Goal: Transaction & Acquisition: Purchase product/service

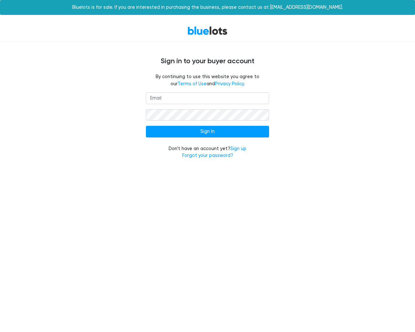
type input "testing@example.com"
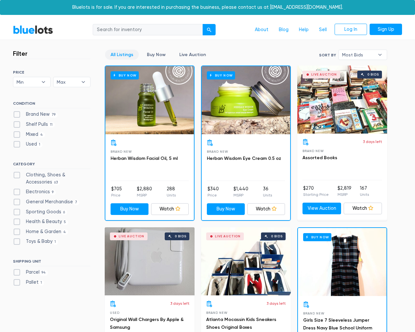
scroll to position [2617, 0]
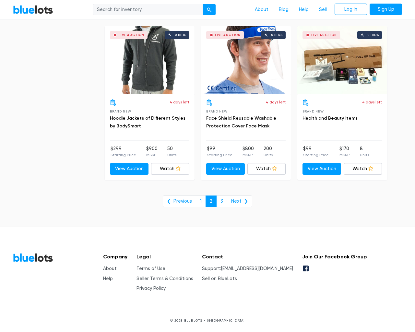
type input "the"
type input "e"
checkbox New"] "false"
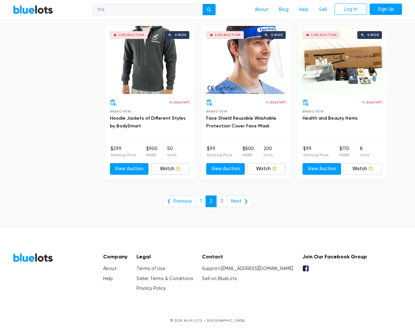
type input "e"
checkbox Pulls"] "false"
checkbox input "false"
checkbox Accessories"] "false"
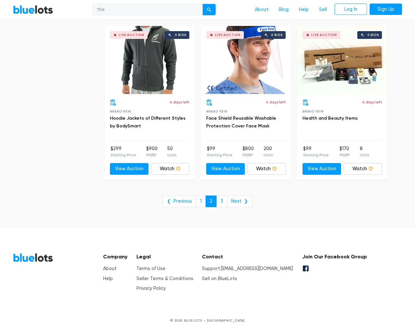
checkbox input "false"
checkbox Merchandise"] "false"
checkbox Goods"] "false"
checkbox Beauty"] "false"
checkbox Garden"] "false"
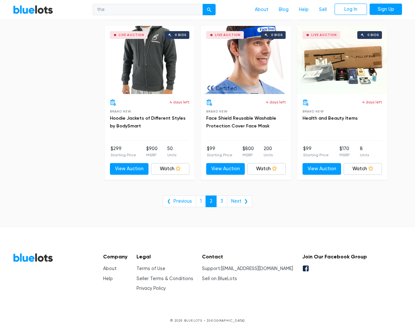
checkbox Baby"] "false"
checkbox input "false"
type input "e"
select select "10000"
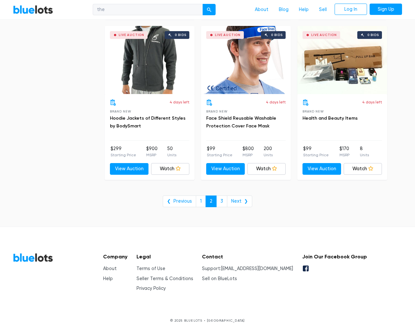
select select "50000"
select select "ending_soonest"
select select "50000"
select select "highest_price"
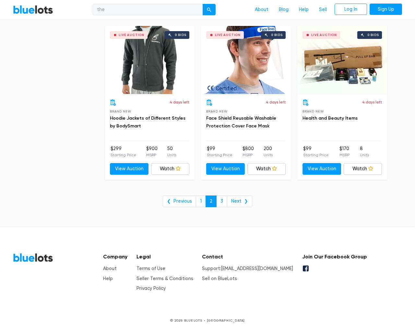
scroll to position [0, 0]
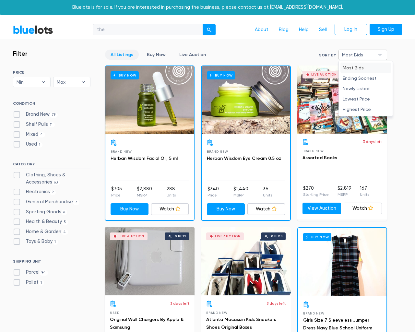
type input "e"
checkbox New"] "false"
checkbox Pulls"] "false"
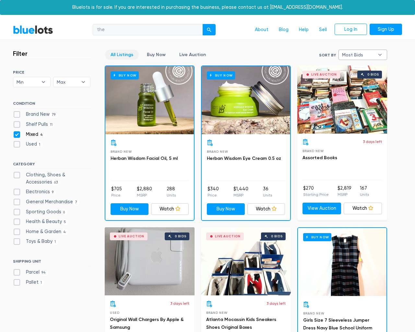
checkbox input "false"
checkbox Accessories"] "false"
checkbox input "false"
checkbox Merchandise"] "false"
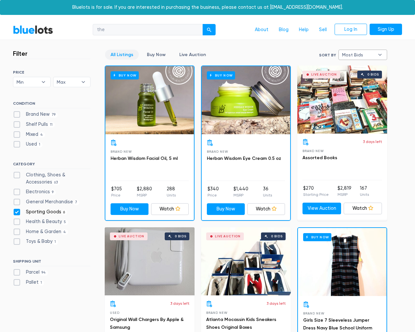
checkbox Goods"] "false"
checkbox Beauty"] "false"
checkbox Garden"] "false"
checkbox Baby"] "false"
checkbox input "false"
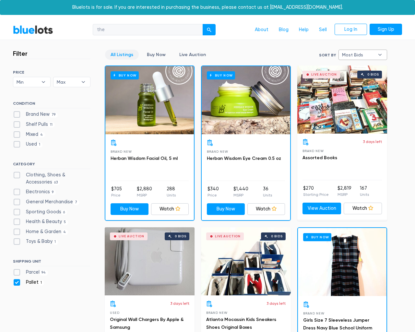
checkbox input "false"
type input "e"
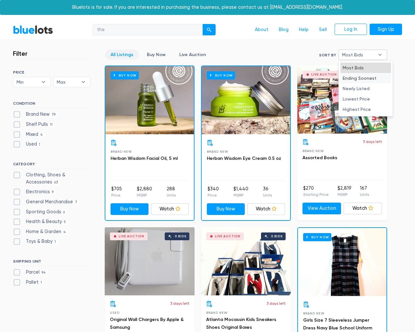
select select "most_bids"
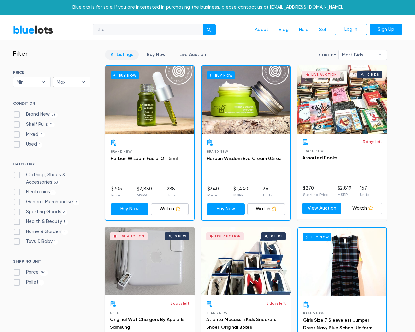
type input "e"
checkbox New"] "false"
checkbox Pulls"] "false"
checkbox input "false"
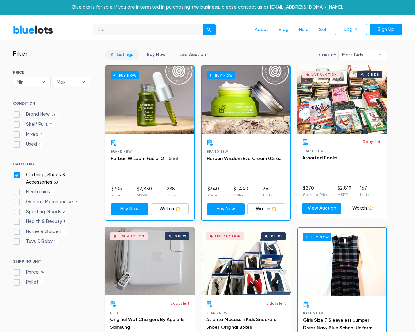
checkbox Accessories"] "false"
checkbox input "false"
checkbox Merchandise"] "false"
checkbox Goods"] "false"
checkbox Beauty"] "false"
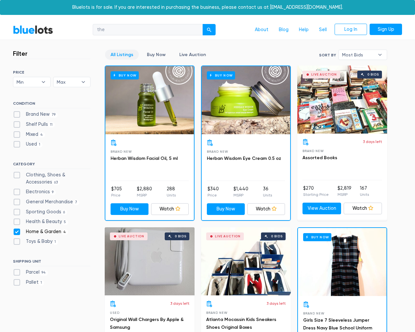
checkbox Garden"] "false"
checkbox Baby"] "false"
checkbox input "false"
type input "e"
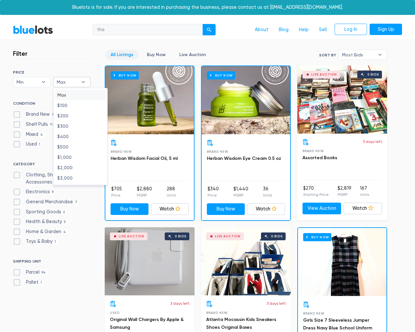
type input "e"
select select
select select "most_bids"
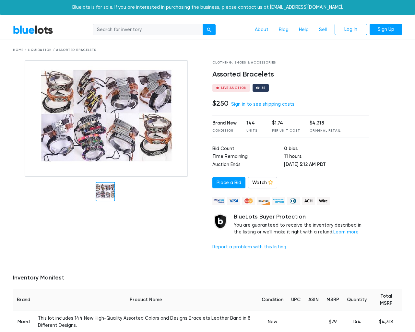
scroll to position [425, 0]
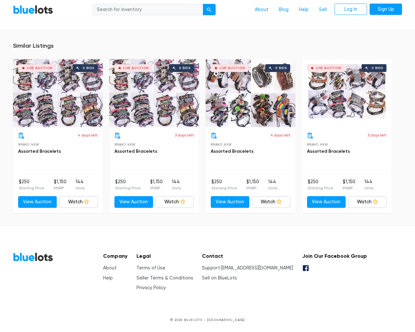
type input "the"
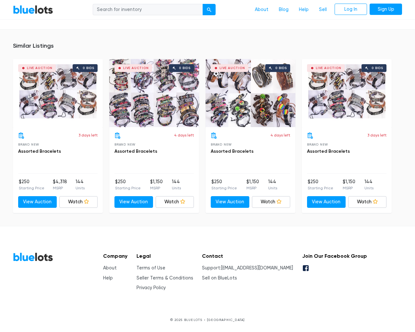
scroll to position [425, 0]
type input "the"
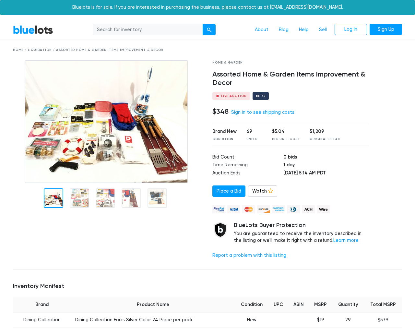
scroll to position [903, 0]
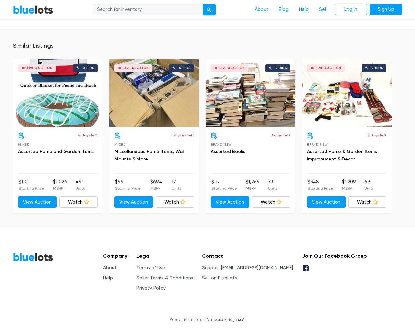
type input "the"
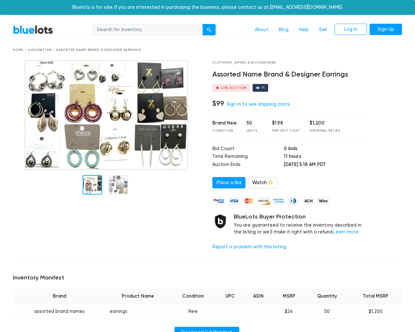
scroll to position [433, 0]
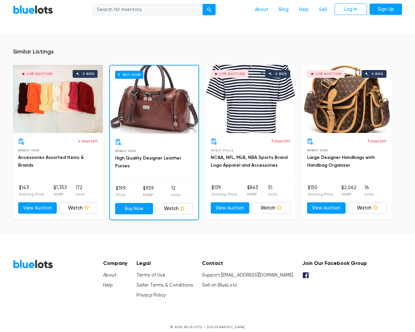
type input "the"
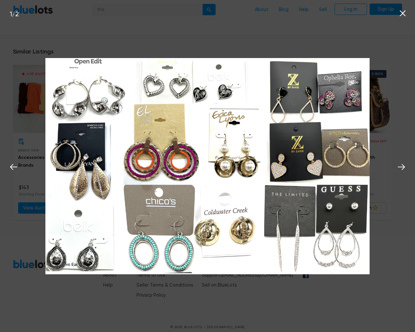
scroll to position [433, 0]
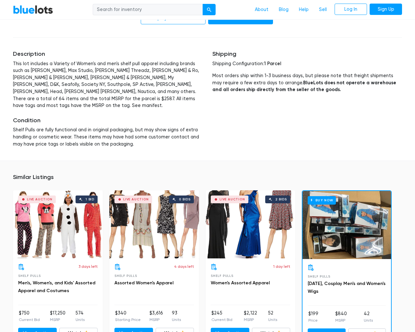
scroll to position [1368, 0]
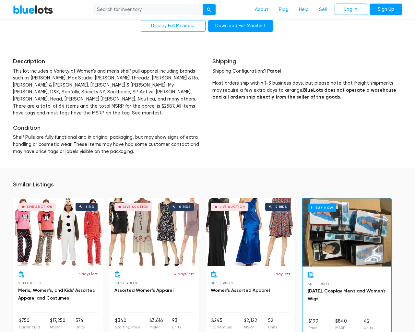
type input "the"
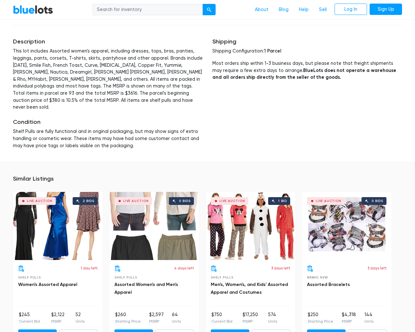
scroll to position [1635, 0]
type input "the"
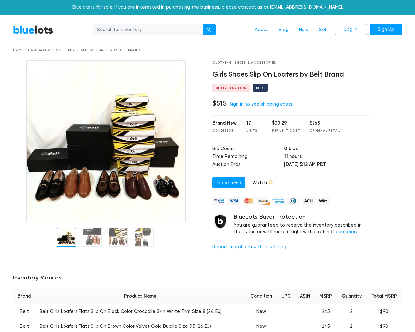
scroll to position [570, 0]
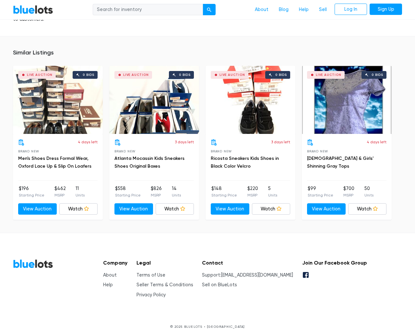
type input "the"
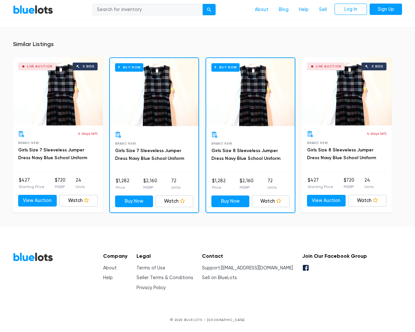
scroll to position [421, 0]
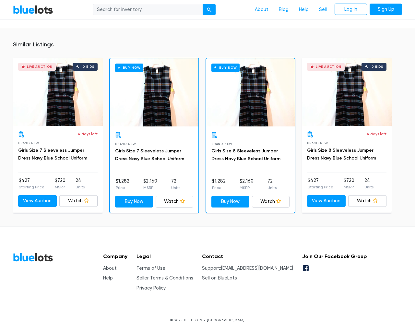
type input "the"
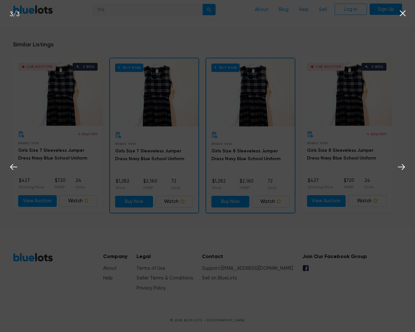
scroll to position [421, 0]
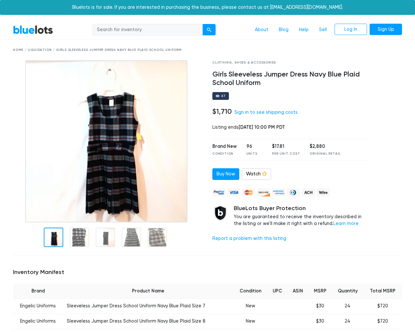
scroll to position [452, 0]
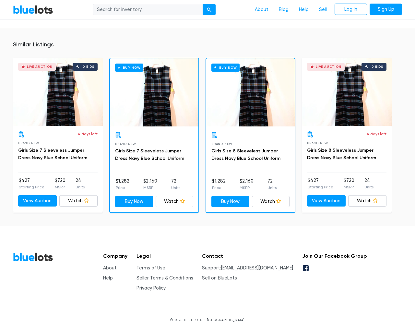
type input "the"
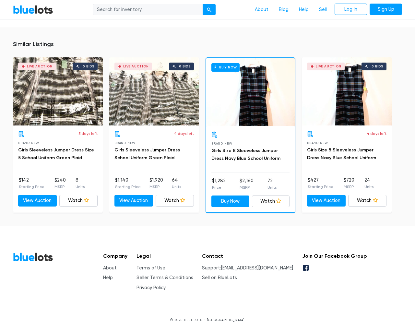
scroll to position [421, 0]
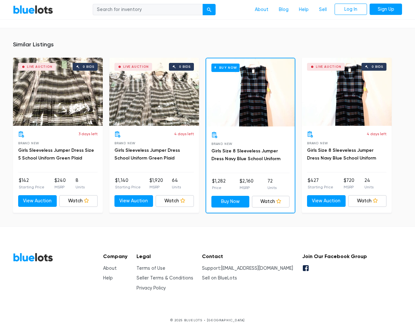
type input "the"
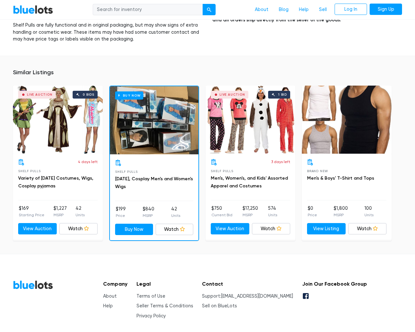
scroll to position [637, 0]
type input "the"
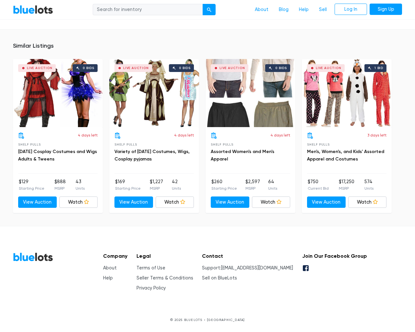
scroll to position [409, 0]
type input "the"
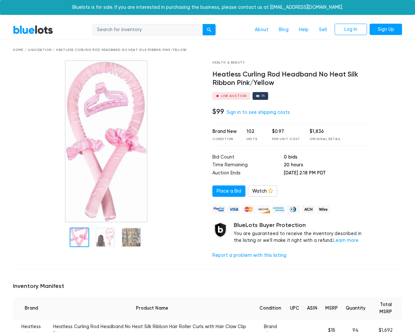
scroll to position [464, 0]
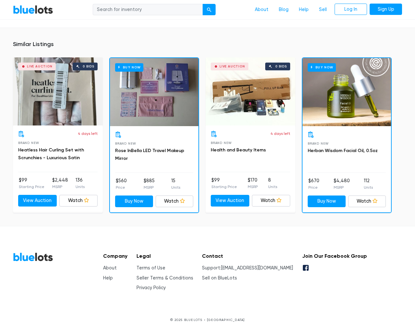
type input "the"
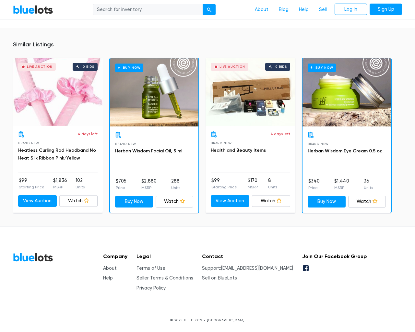
scroll to position [477, 0]
type input "the"
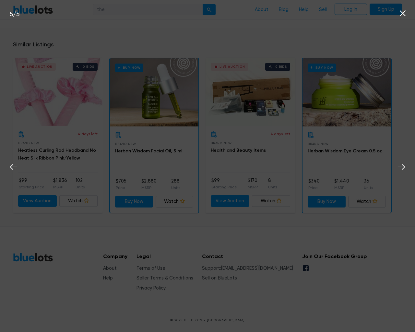
scroll to position [477, 0]
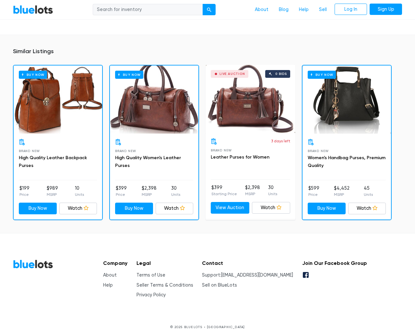
scroll to position [428, 0]
type input "the"
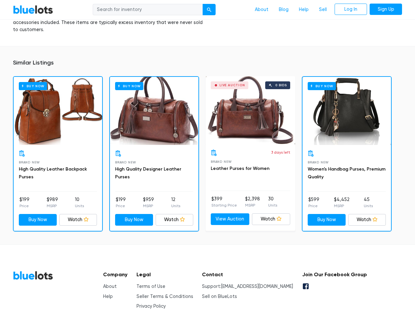
scroll to position [428, 0]
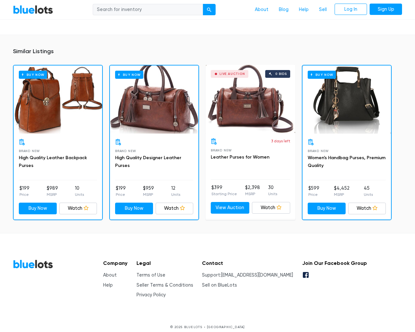
type input "the"
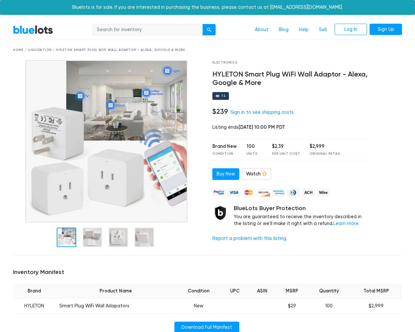
scroll to position [449, 0]
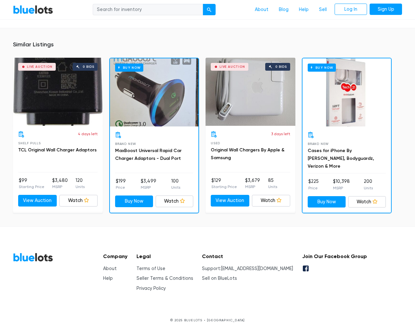
type input "the"
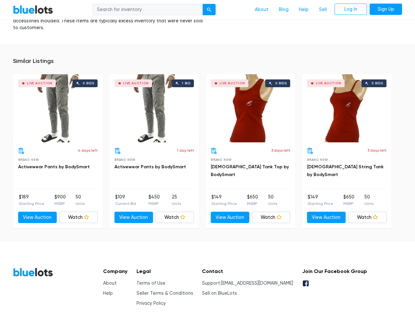
scroll to position [411, 0]
type input "the"
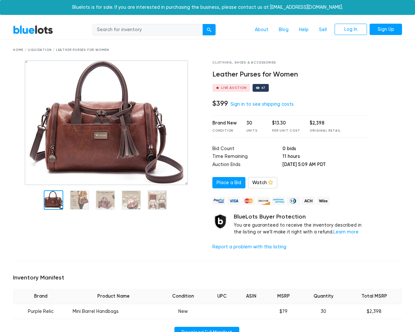
scroll to position [433, 0]
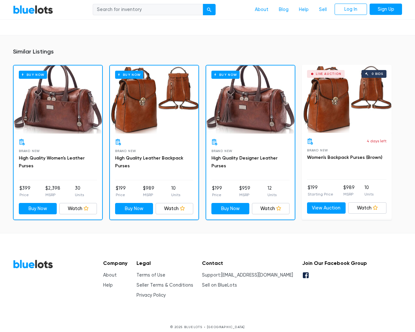
type input "the"
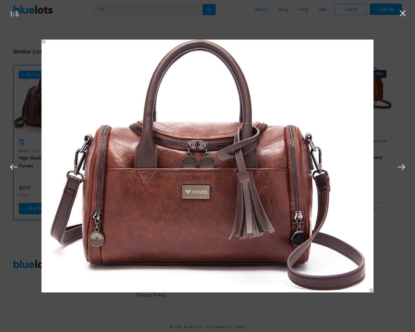
scroll to position [433, 0]
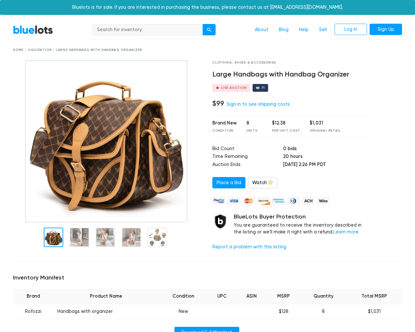
scroll to position [433, 0]
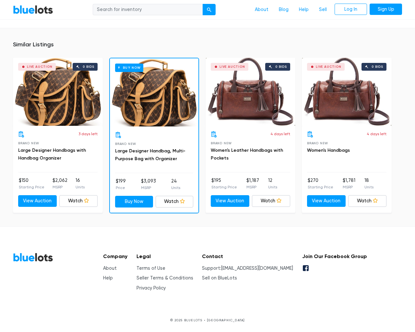
type input "the"
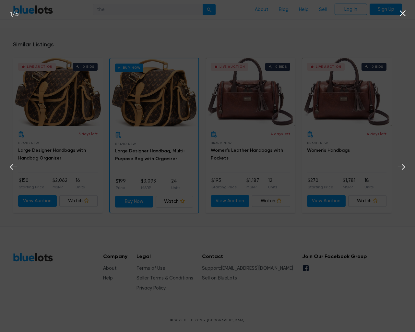
scroll to position [433, 0]
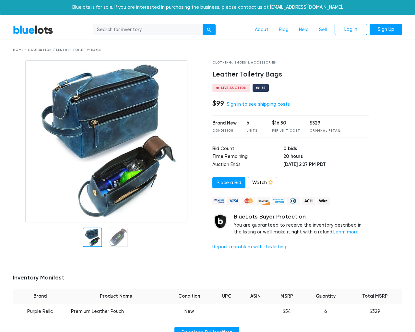
scroll to position [433, 0]
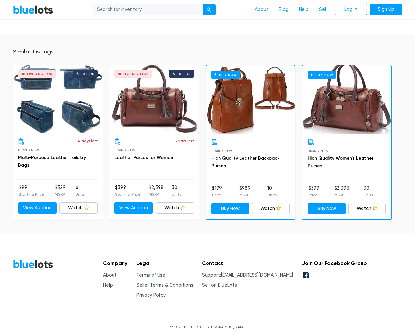
type input "the"
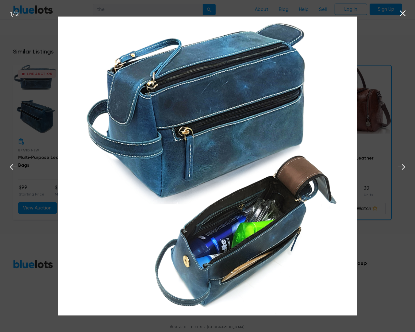
scroll to position [433, 0]
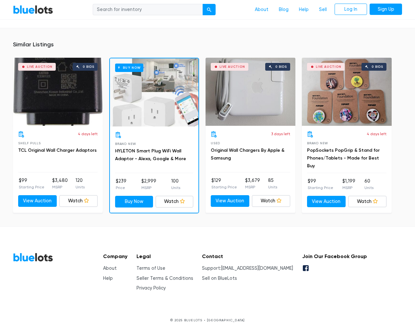
scroll to position [453, 0]
type input "the"
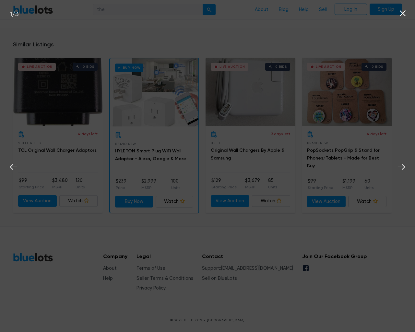
scroll to position [453, 0]
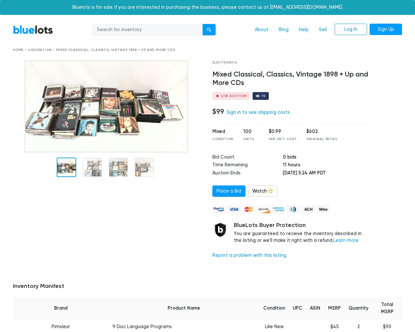
scroll to position [1895, 0]
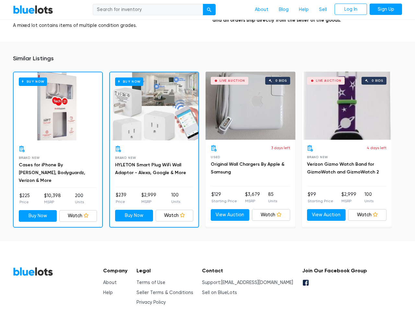
type input "the"
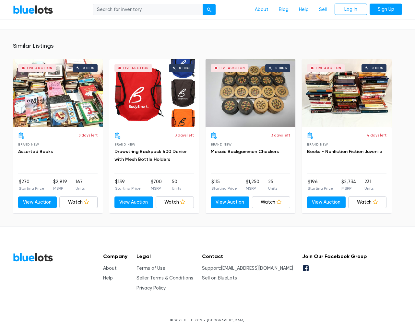
scroll to position [432, 0]
type input "the"
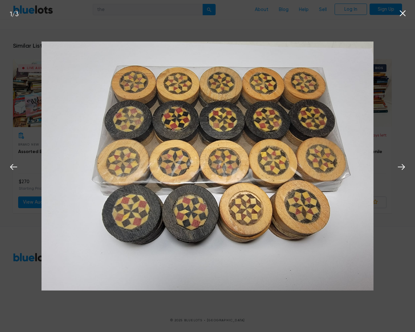
scroll to position [432, 0]
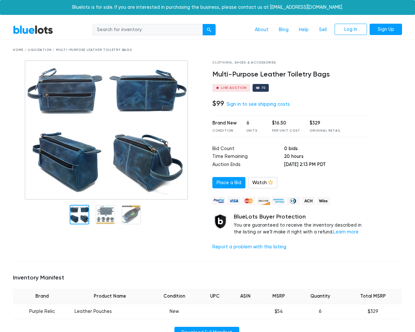
scroll to position [433, 0]
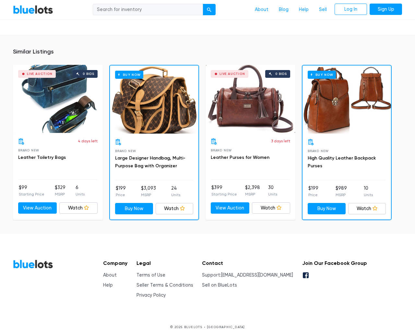
type input "the"
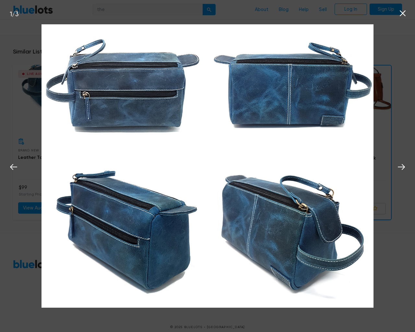
scroll to position [433, 0]
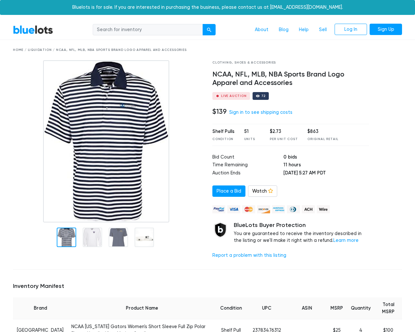
scroll to position [1044, 0]
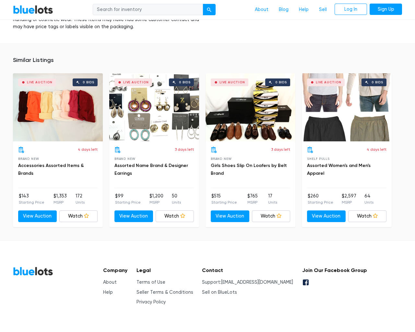
type input "the"
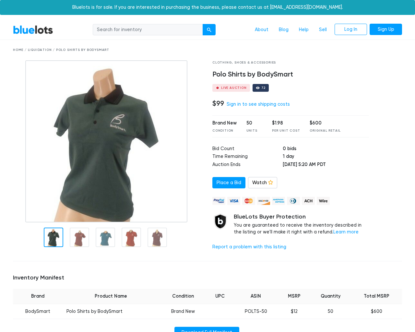
scroll to position [418, 0]
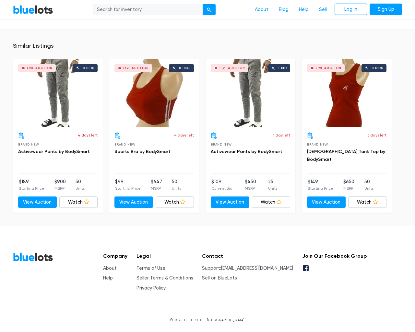
type input "the"
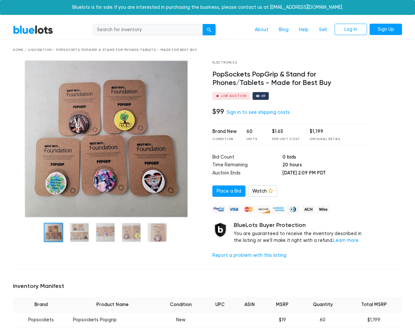
scroll to position [428, 0]
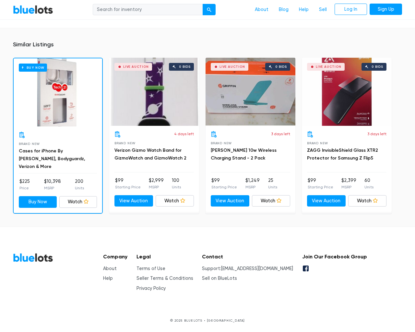
type input "the"
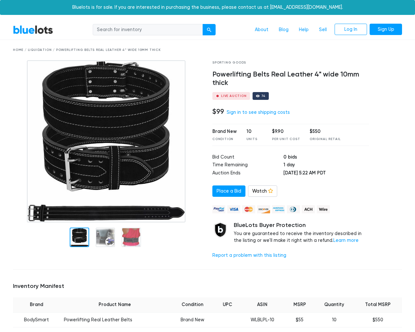
scroll to position [433, 0]
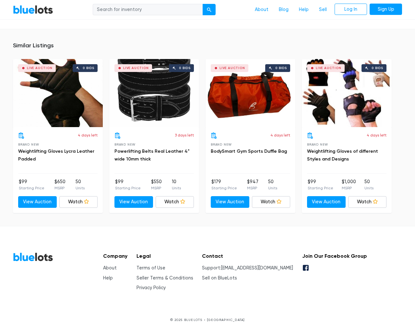
type input "the"
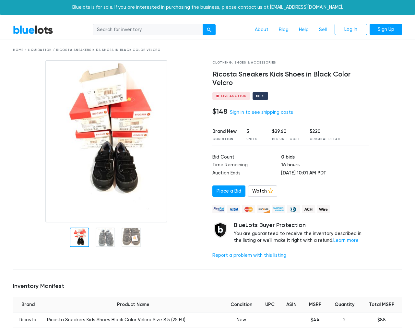
scroll to position [458, 0]
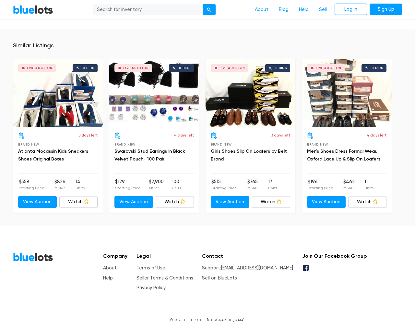
type input "the"
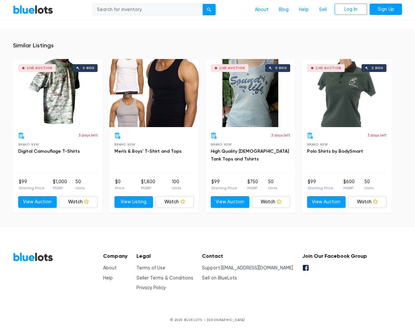
scroll to position [411, 0]
type input "the"
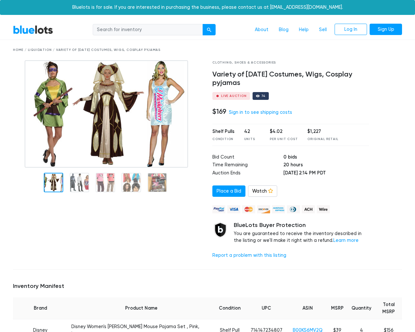
scroll to position [718, 0]
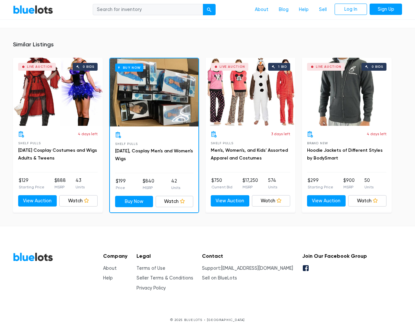
type input "the"
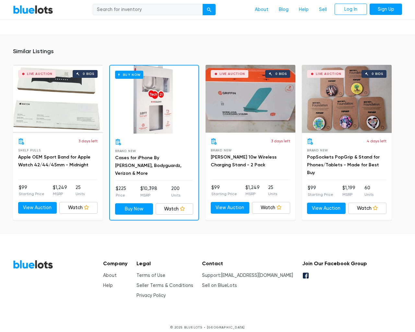
scroll to position [484, 0]
type input "the"
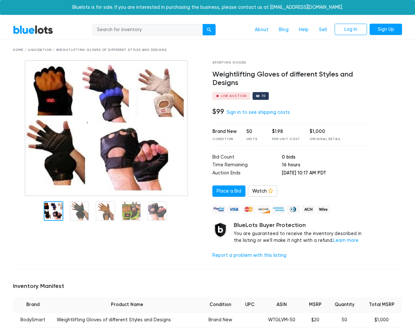
scroll to position [426, 0]
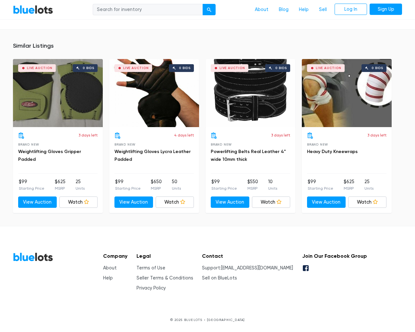
type input "the"
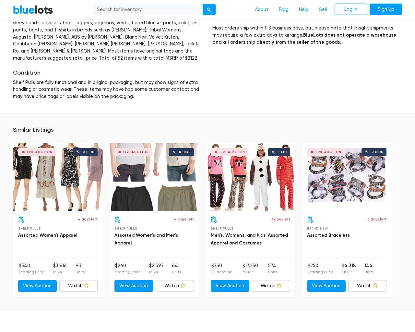
scroll to position [1034, 0]
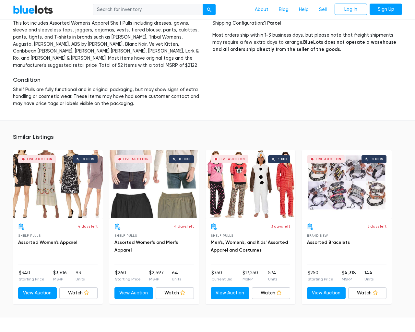
type input "the"
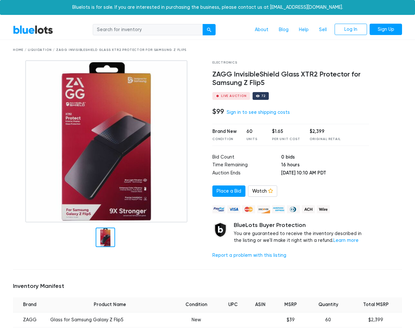
scroll to position [442, 0]
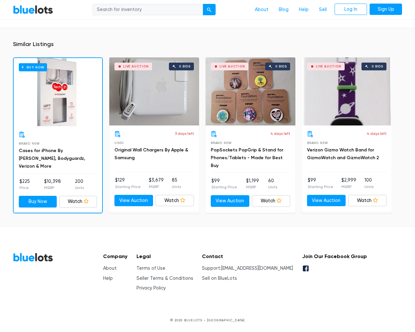
type input "the"
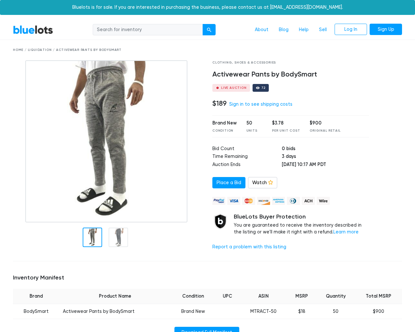
scroll to position [432, 0]
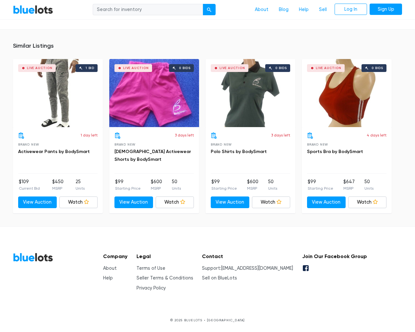
type input "the"
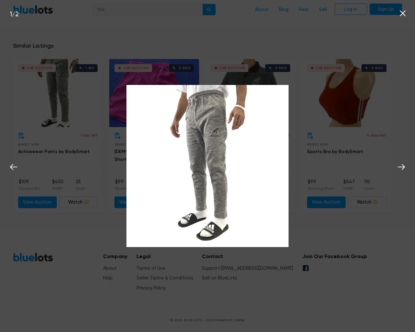
scroll to position [432, 0]
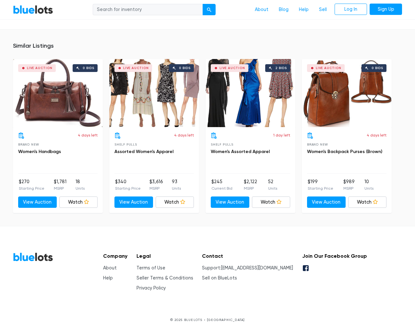
scroll to position [463, 0]
type input "the"
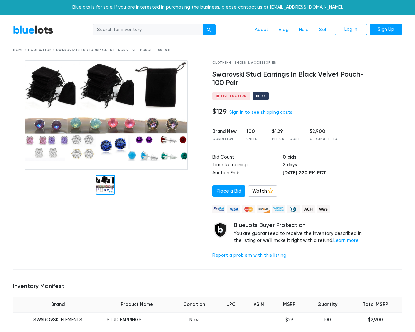
scroll to position [447, 0]
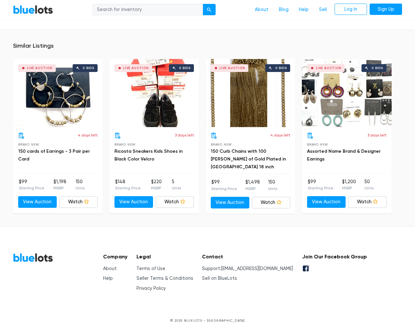
type input "the"
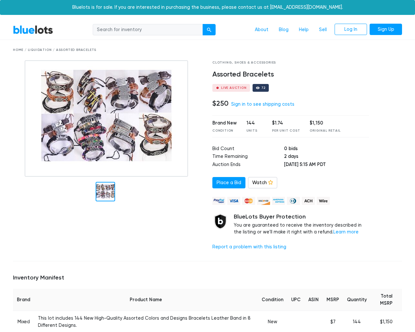
scroll to position [425, 0]
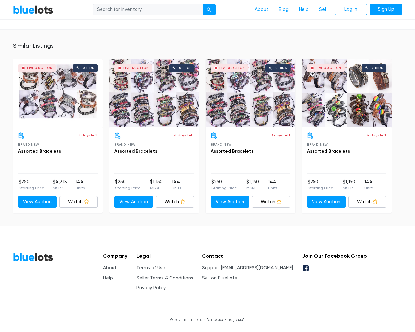
type input "the"
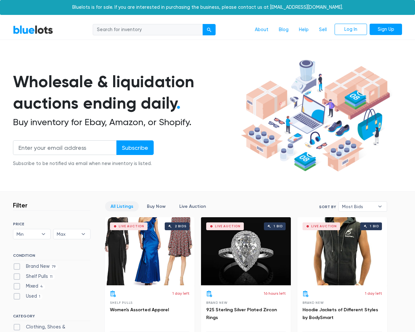
scroll to position [2768, 0]
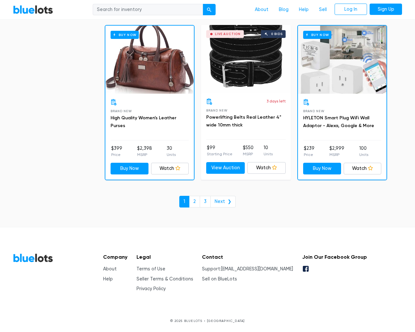
type input "the"
type input "testing@example.com"
type input "e"
checkbox New"] "false"
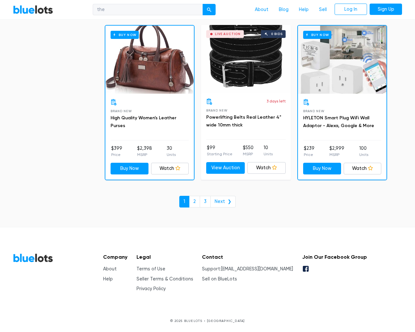
checkbox Pulls"] "false"
checkbox input "false"
checkbox Accessories"] "false"
checkbox input "false"
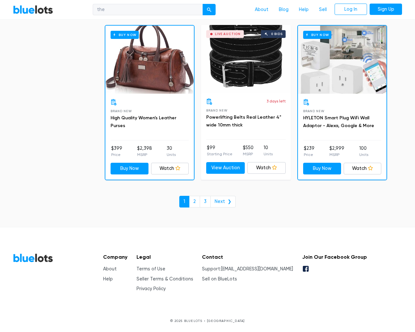
checkbox Merchandise"] "false"
checkbox Goods"] "false"
checkbox Beauty"] "false"
checkbox Garden"] "false"
checkbox Baby"] "false"
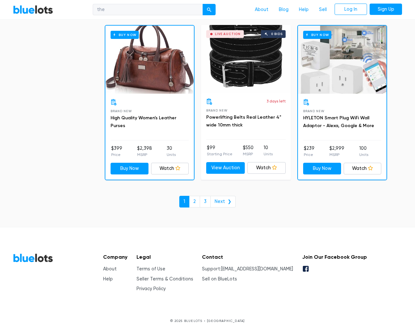
checkbox input "false"
type input "e"
select select "10000"
select select "50000"
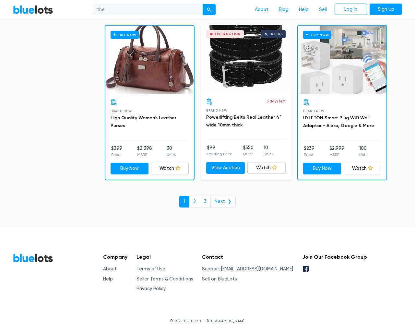
select select "50000"
select select "ending_soonest"
select select "50000"
select select "highest_price"
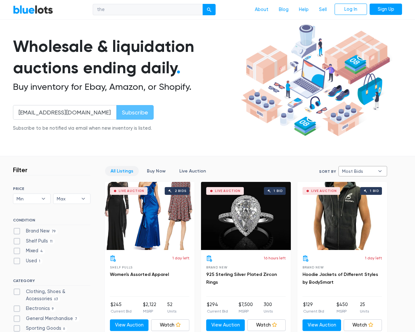
type input "e"
checkbox New"] "false"
checkbox Pulls"] "false"
checkbox input "false"
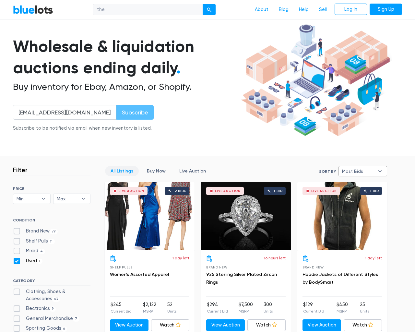
checkbox input "false"
checkbox Accessories"] "false"
checkbox input "false"
checkbox Merchandise"] "false"
checkbox Goods"] "false"
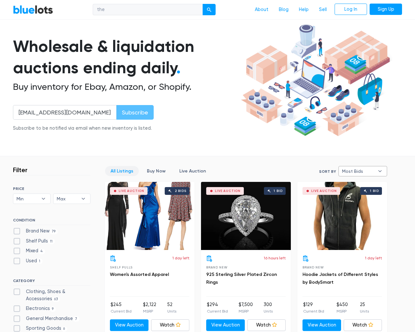
checkbox Beauty"] "false"
checkbox Garden"] "false"
checkbox Baby"] "false"
checkbox input "false"
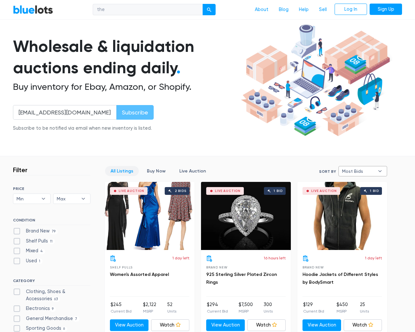
type input "e"
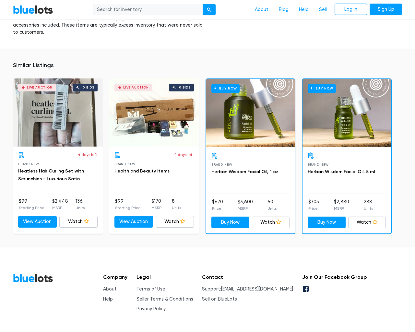
scroll to position [464, 0]
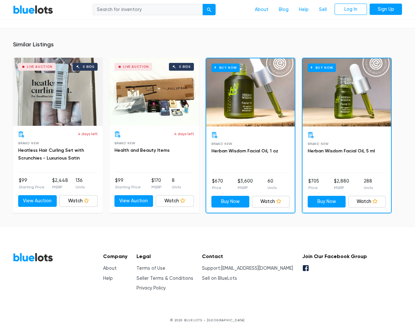
type input "the"
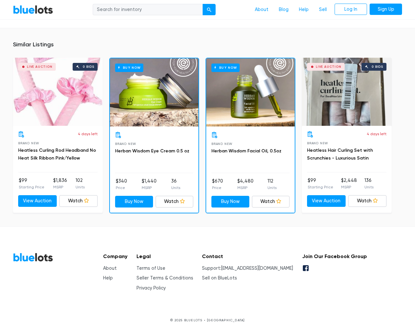
scroll to position [477, 0]
type input "the"
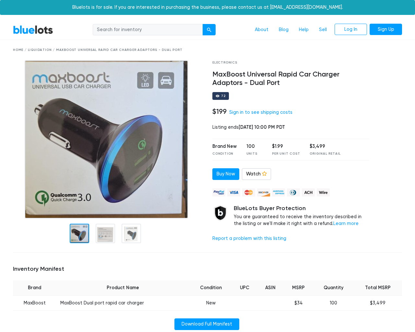
scroll to position [453, 0]
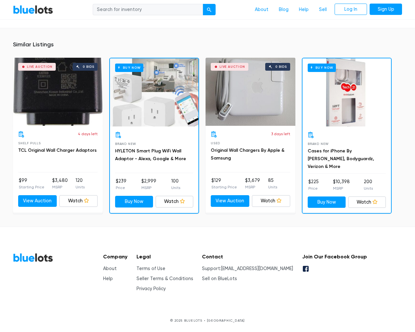
type input "the"
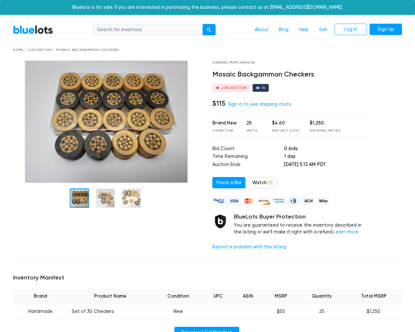
scroll to position [432, 0]
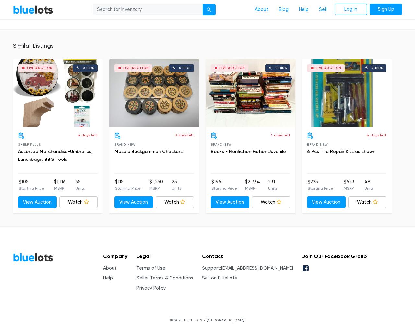
type input "the"
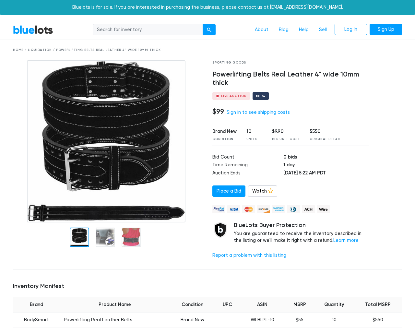
scroll to position [433, 0]
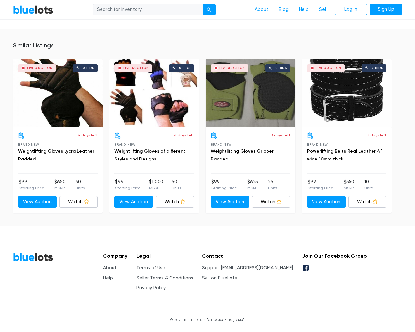
type input "the"
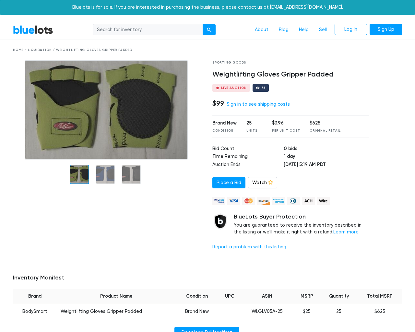
scroll to position [411, 0]
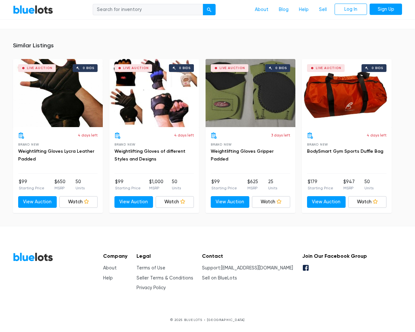
type input "the"
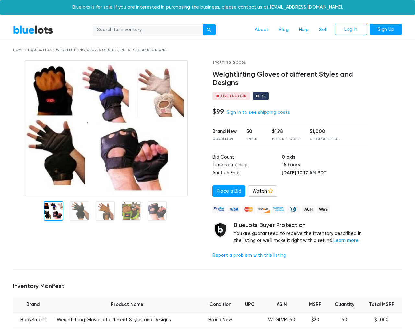
scroll to position [426, 0]
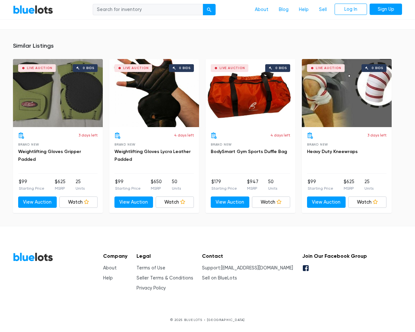
type input "the"
